Goal: Check status

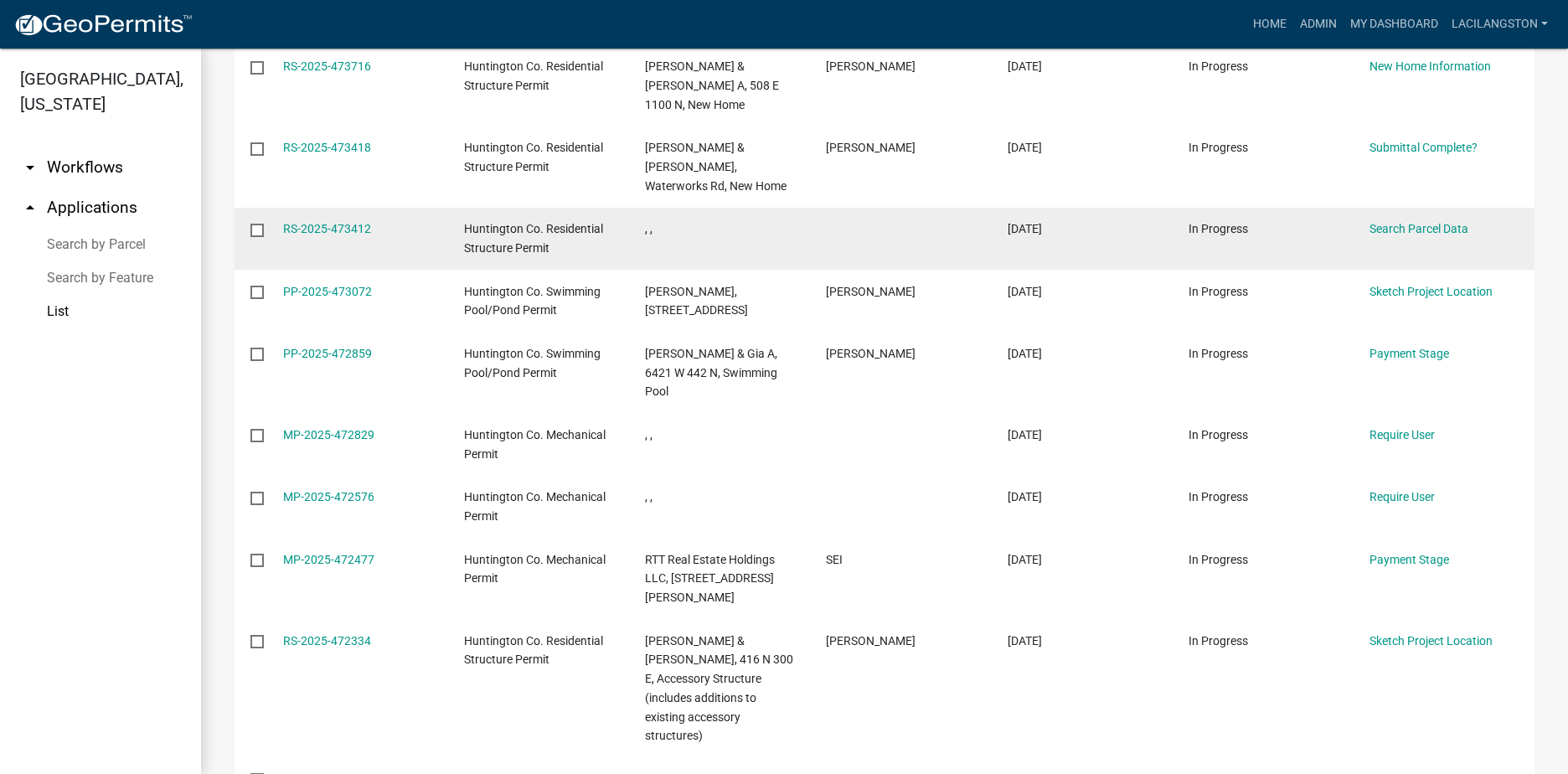
scroll to position [335, 0]
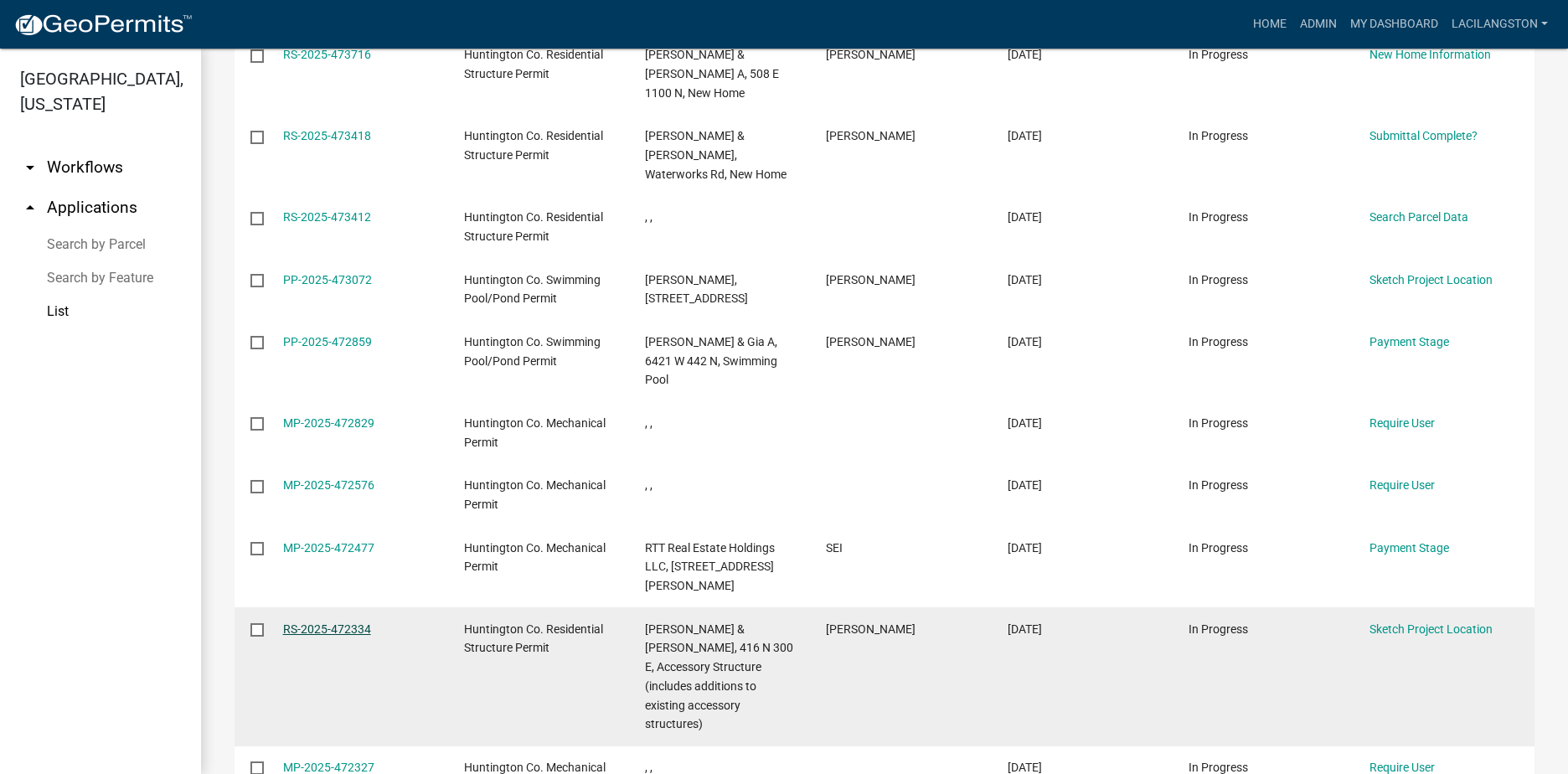
click at [316, 623] on link "RS-2025-472334" at bounding box center [327, 629] width 88 height 14
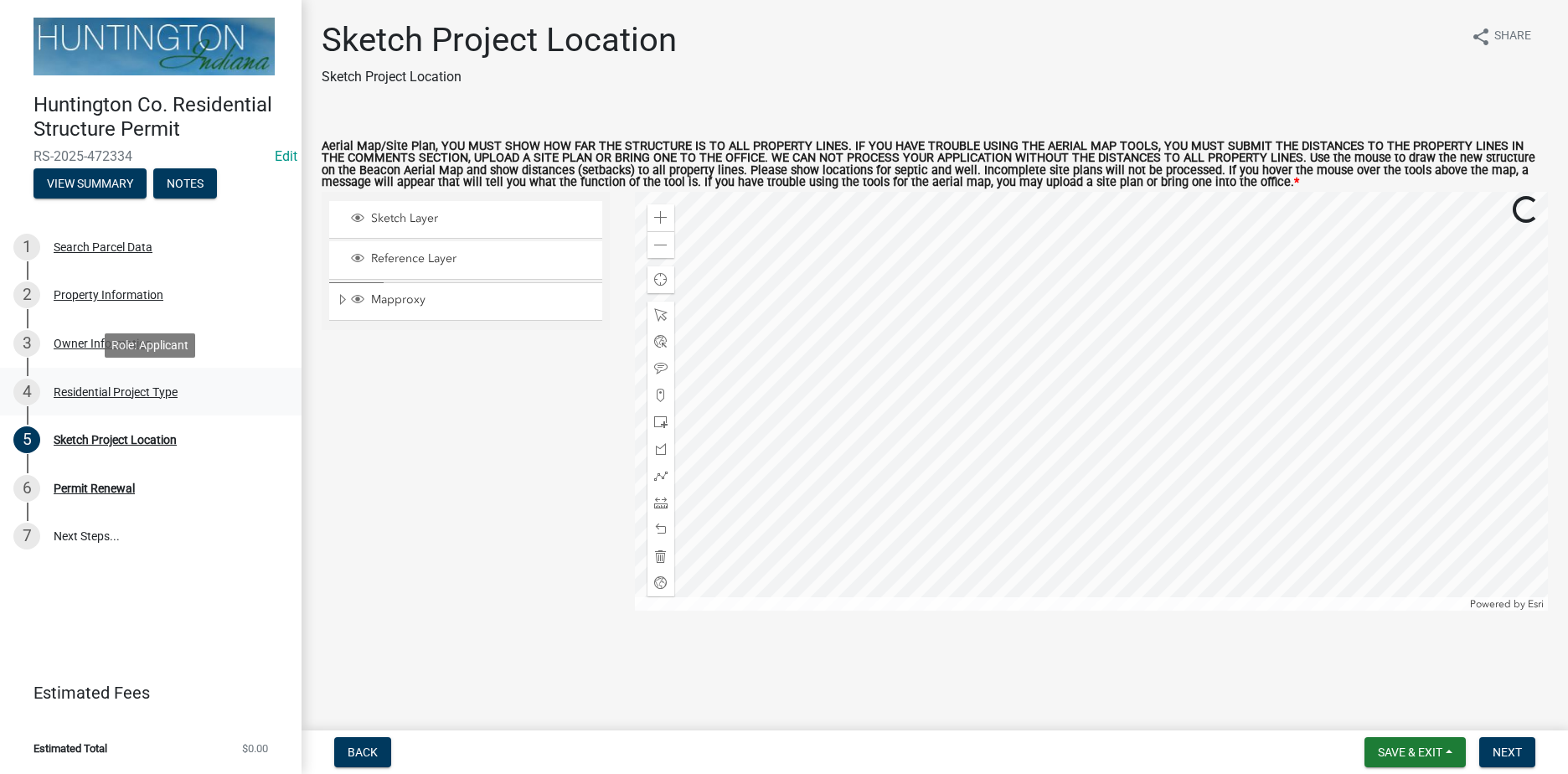
click at [111, 389] on div "Residential Project Type" at bounding box center [116, 392] width 124 height 12
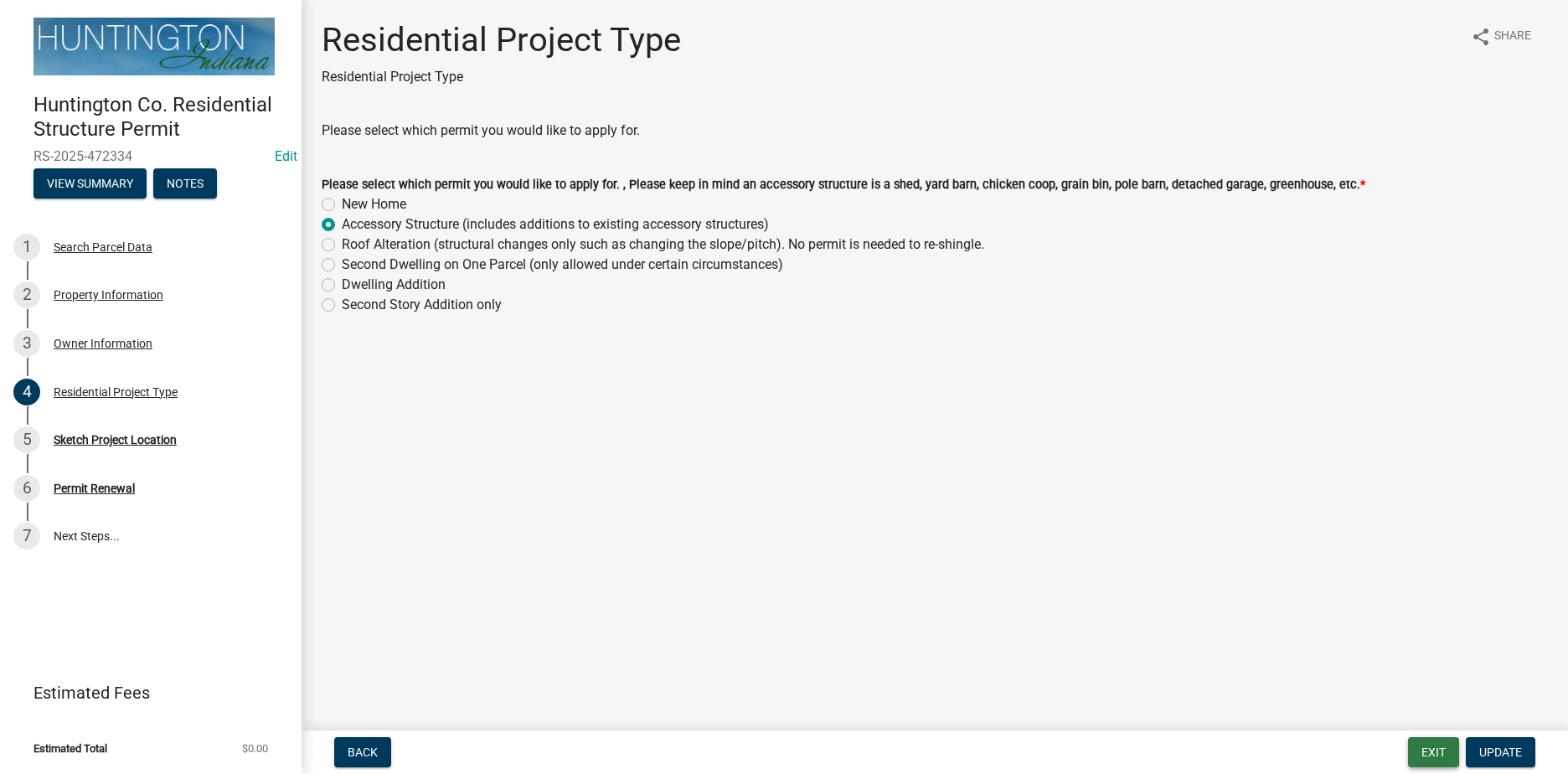
click at [1410, 754] on button "Exit" at bounding box center [1433, 752] width 51 height 30
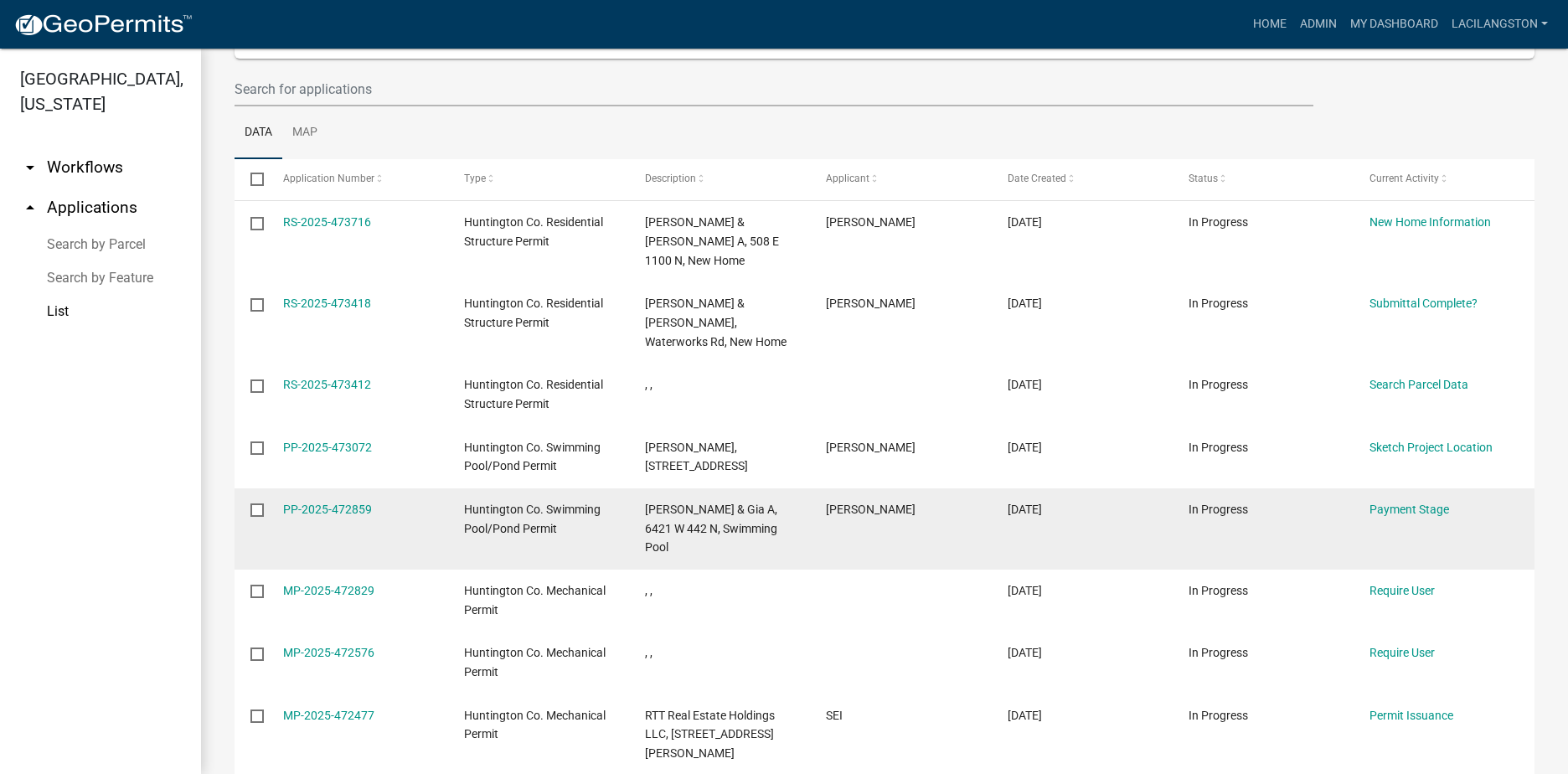
scroll to position [252, 0]
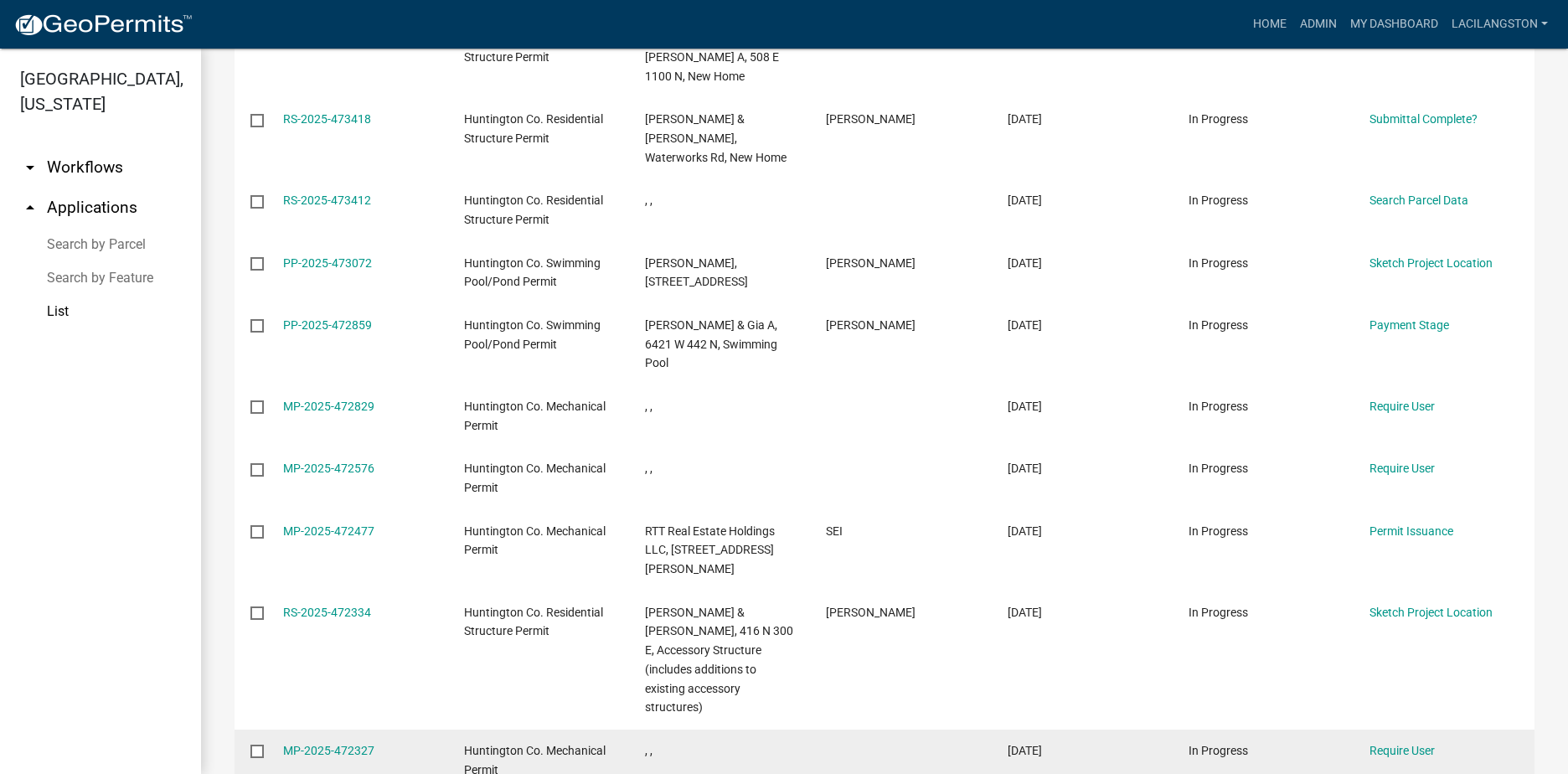
scroll to position [381, 0]
